Goal: Task Accomplishment & Management: Manage account settings

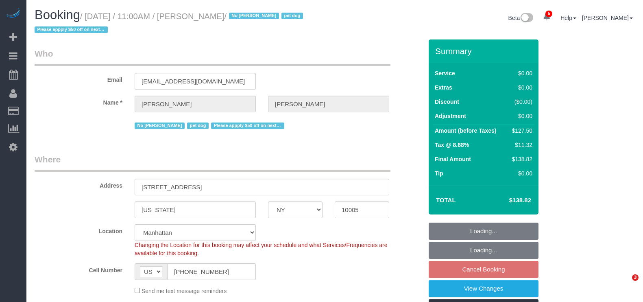
select select "NY"
select select "number:59"
select select "number:72"
select select "number:13"
select select "number:6"
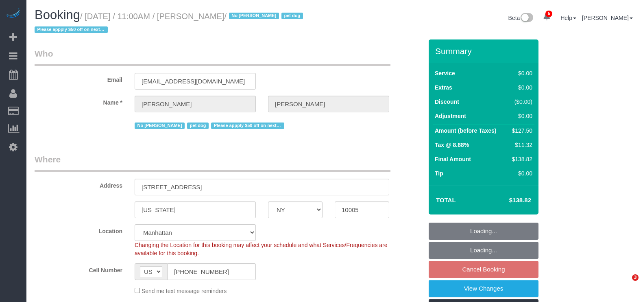
select select "object:1350"
select select "spot64"
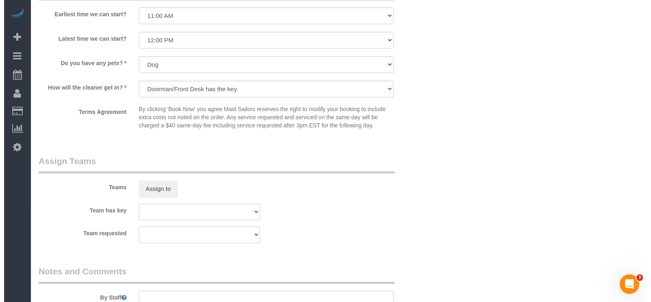
scroll to position [1017, 0]
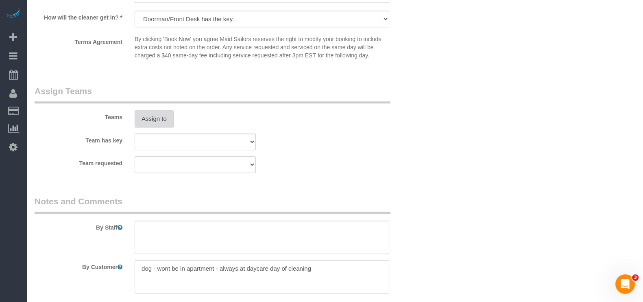
click at [163, 127] on button "Assign to" at bounding box center [154, 118] width 39 height 17
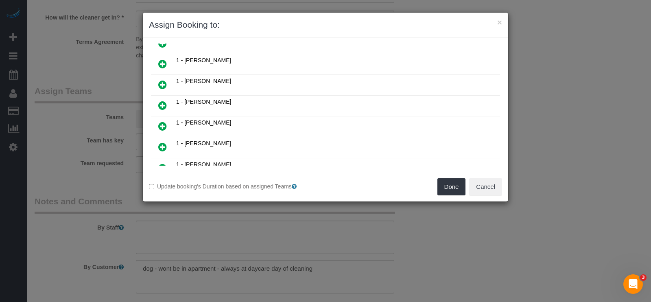
scroll to position [406, 0]
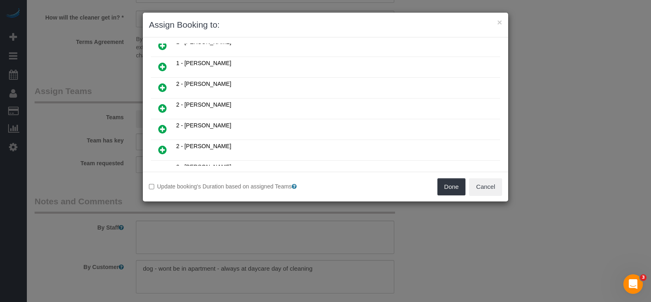
drag, startPoint x: 165, startPoint y: 51, endPoint x: 203, endPoint y: 64, distance: 40.8
click at [165, 62] on icon at bounding box center [162, 67] width 9 height 10
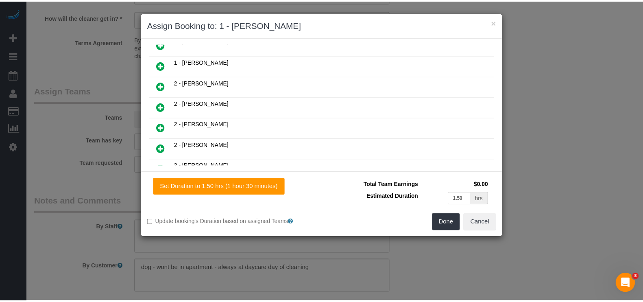
scroll to position [405, 0]
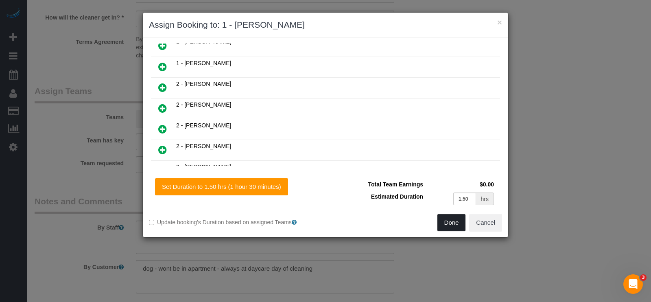
drag, startPoint x: 454, startPoint y: 222, endPoint x: 412, endPoint y: 182, distance: 57.8
click at [453, 222] on button "Done" at bounding box center [451, 222] width 28 height 17
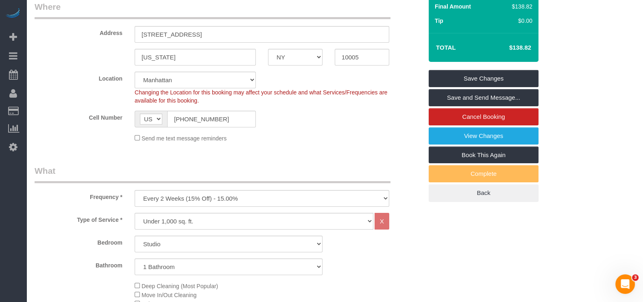
scroll to position [0, 0]
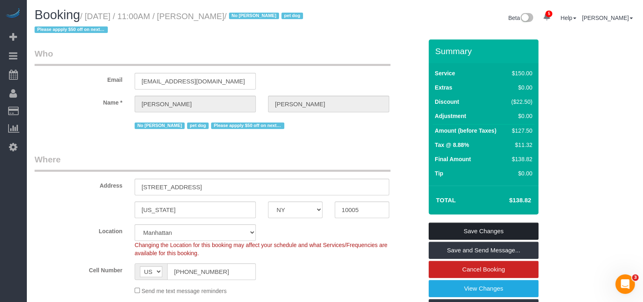
click at [488, 227] on link "Save Changes" at bounding box center [484, 230] width 110 height 17
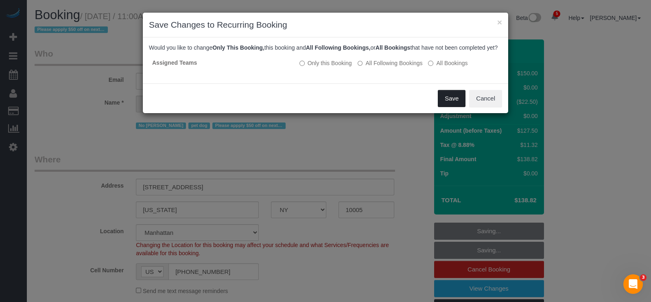
click at [456, 107] on button "Save" at bounding box center [452, 98] width 28 height 17
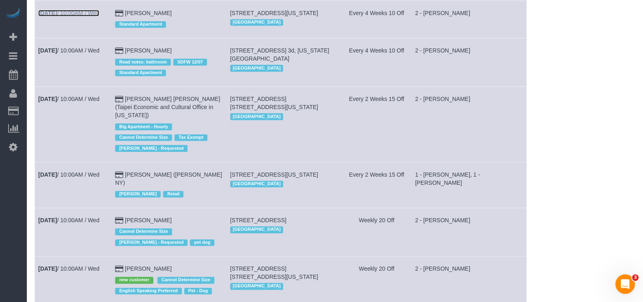
scroll to position [864, 0]
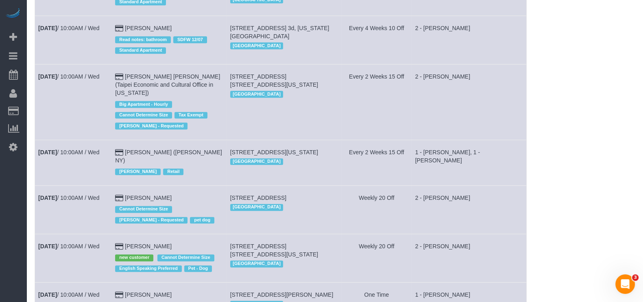
drag, startPoint x: 83, startPoint y: 94, endPoint x: 48, endPoint y: 108, distance: 38.4
click at [47, 108] on td "[DATE] 10:00AM / Wed" at bounding box center [73, 101] width 77 height 75
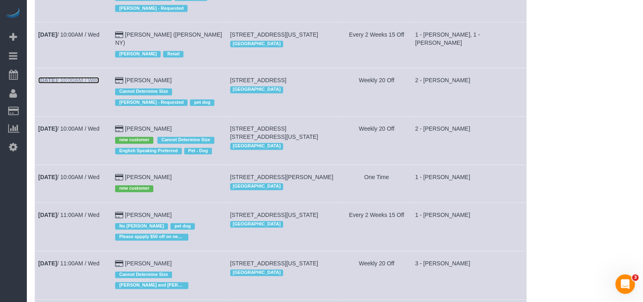
scroll to position [966, 0]
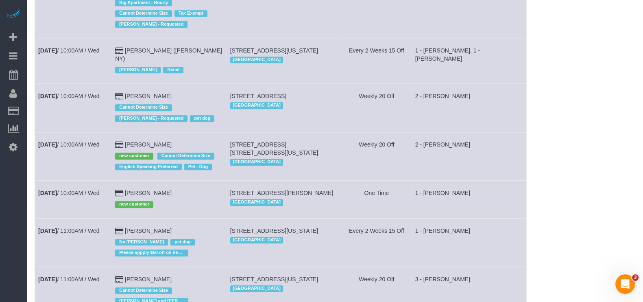
drag, startPoint x: 89, startPoint y: 46, endPoint x: 70, endPoint y: 114, distance: 70.7
click at [70, 114] on td "[DATE] 10:00AM / Wed" at bounding box center [73, 108] width 77 height 48
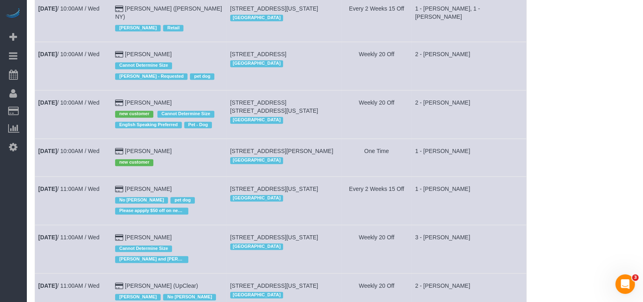
scroll to position [992, 0]
